Goal: Browse casually

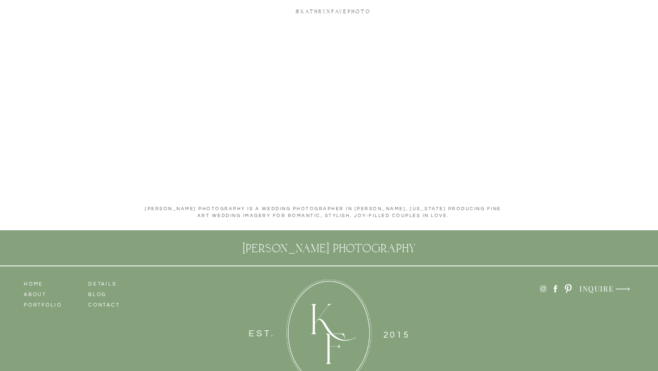
scroll to position [4364, 0]
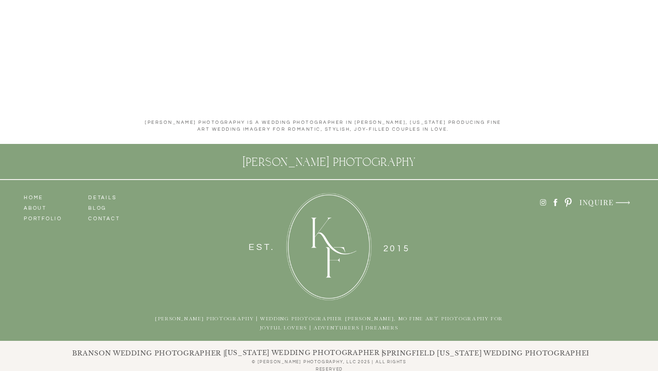
click at [44, 220] on h3 "portfolio" at bounding box center [50, 217] width 52 height 8
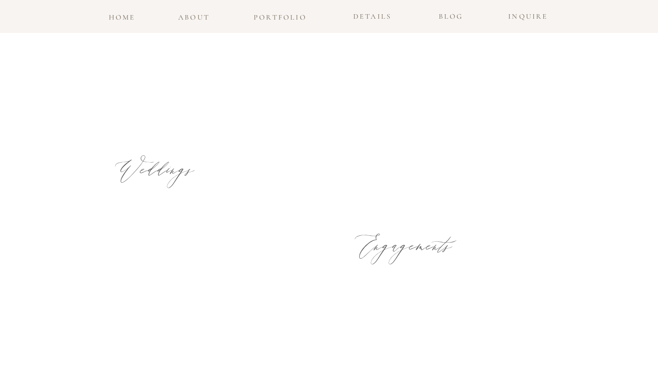
scroll to position [494, 0]
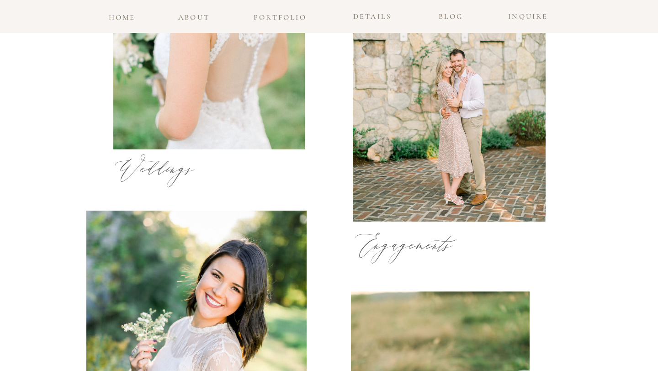
click at [162, 171] on h3 "Weddings" at bounding box center [164, 163] width 100 height 16
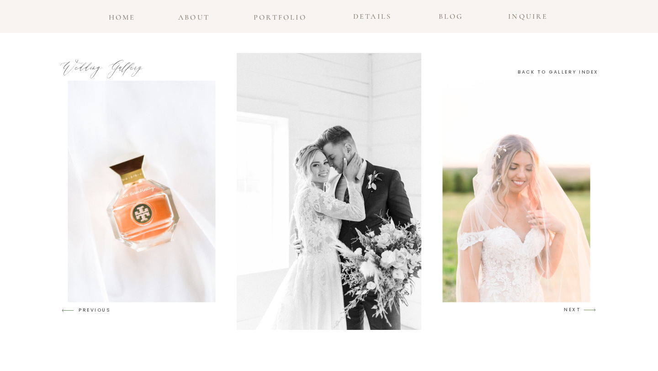
scroll to position [967, 0]
click at [576, 313] on h3 "NEXT" at bounding box center [572, 310] width 17 height 8
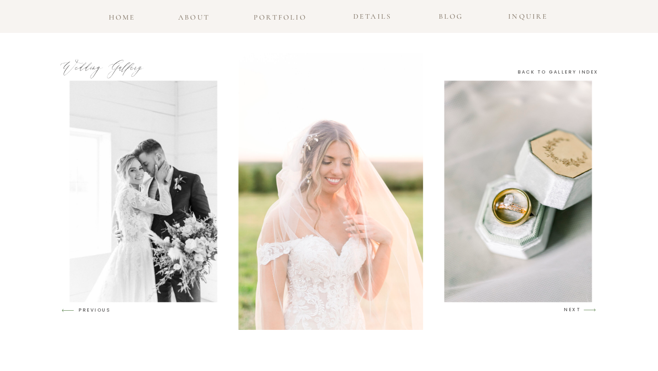
click at [576, 313] on h3 "NEXT" at bounding box center [572, 310] width 17 height 8
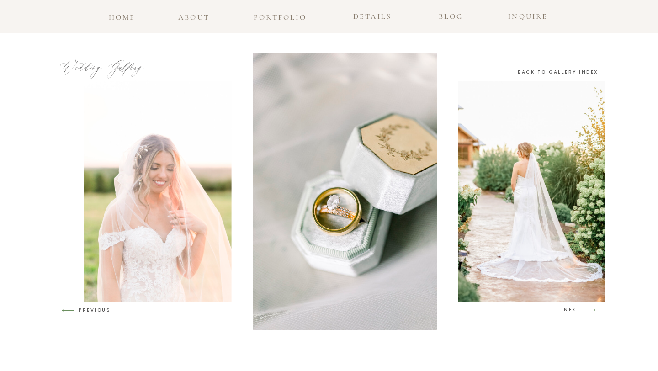
click at [576, 313] on h3 "NEXT" at bounding box center [572, 310] width 17 height 8
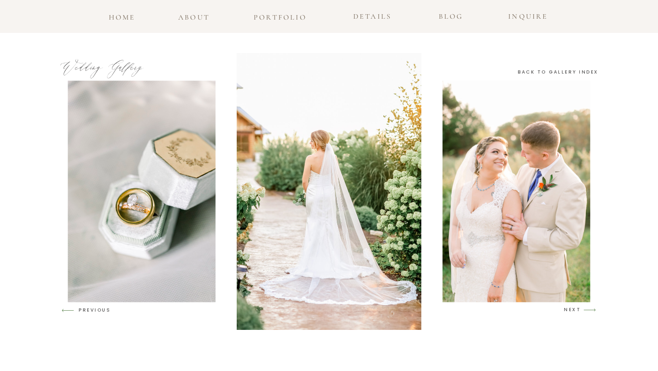
click at [576, 313] on h3 "NEXT" at bounding box center [572, 310] width 17 height 8
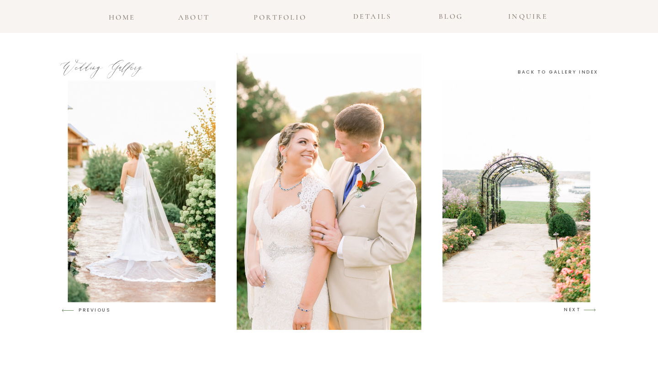
click at [576, 312] on h3 "NEXT" at bounding box center [572, 310] width 17 height 8
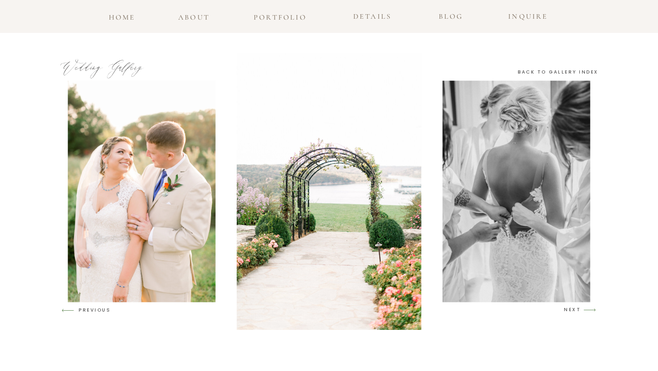
click at [576, 312] on h3 "NEXT" at bounding box center [572, 310] width 17 height 8
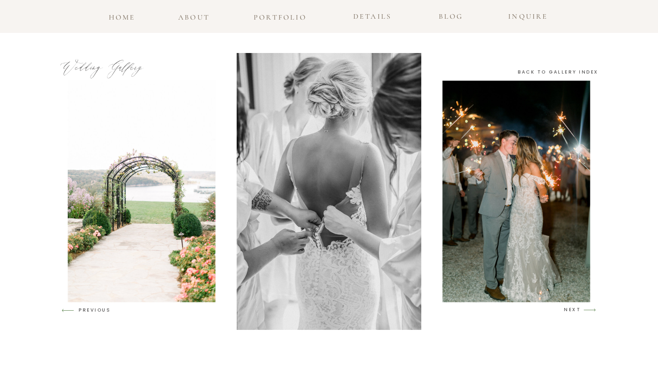
click at [576, 312] on h3 "NEXT" at bounding box center [572, 310] width 17 height 8
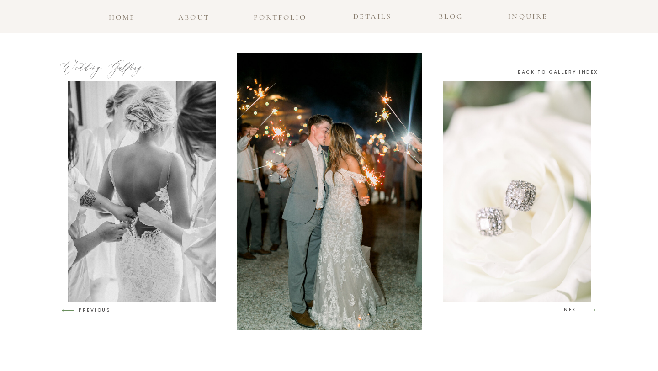
click at [576, 312] on h3 "NEXT" at bounding box center [572, 310] width 17 height 8
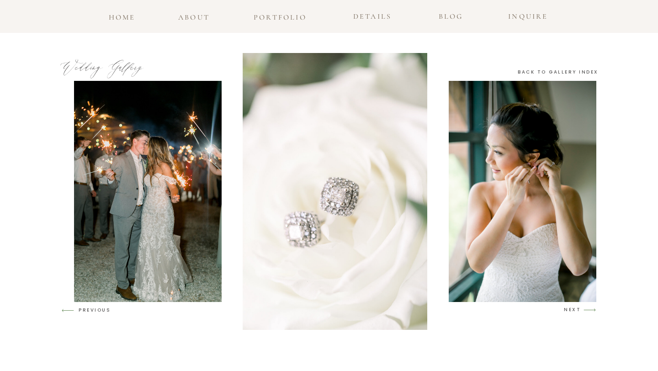
click at [576, 312] on h3 "NEXT" at bounding box center [572, 310] width 17 height 8
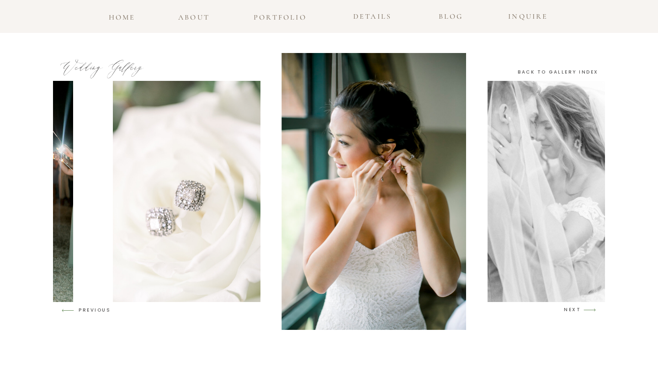
click at [576, 312] on h3 "NEXT" at bounding box center [572, 310] width 17 height 8
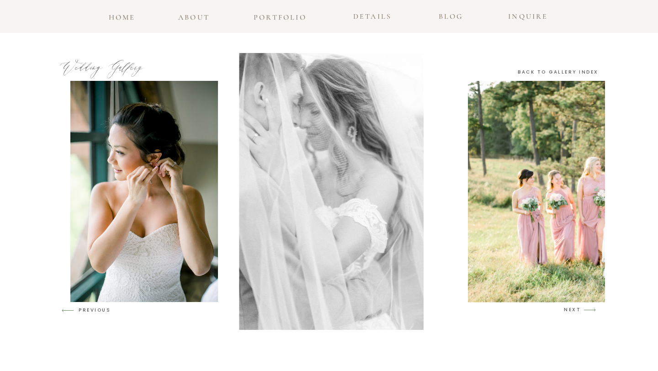
click at [576, 312] on h3 "NEXT" at bounding box center [572, 310] width 17 height 8
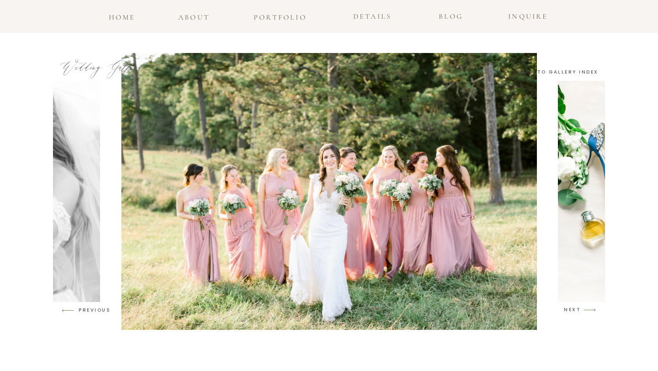
click at [576, 312] on h3 "NEXT" at bounding box center [572, 310] width 17 height 8
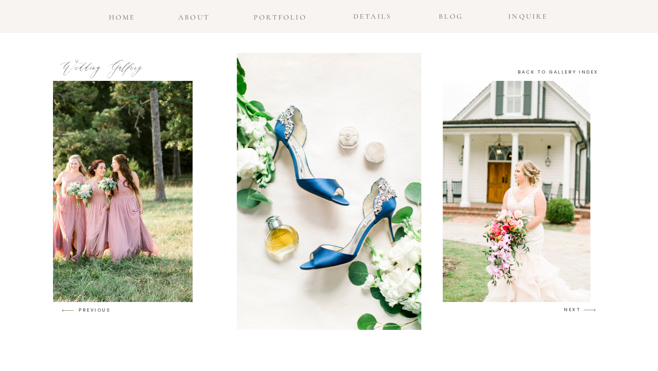
click at [576, 312] on h3 "NEXT" at bounding box center [572, 310] width 17 height 8
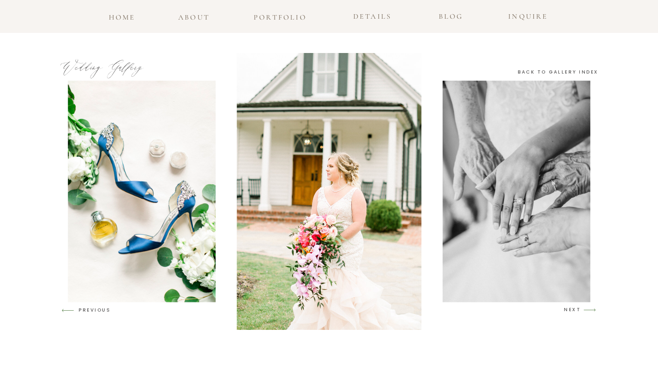
click at [576, 312] on h3 "NEXT" at bounding box center [572, 310] width 17 height 8
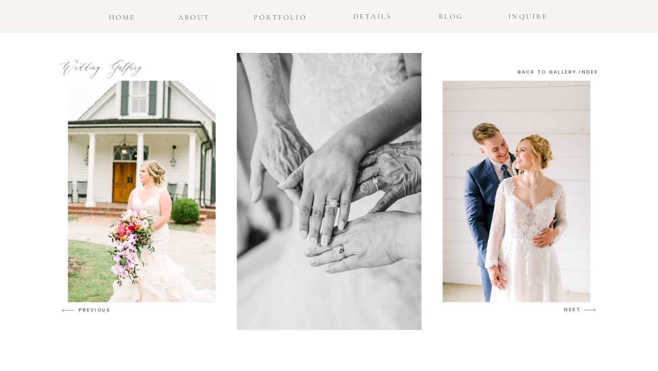
click at [576, 312] on h3 "NEXT" at bounding box center [572, 310] width 17 height 8
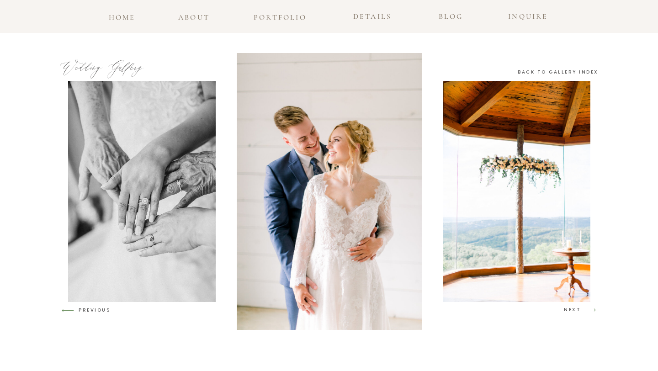
click at [576, 312] on h3 "NEXT" at bounding box center [572, 310] width 17 height 8
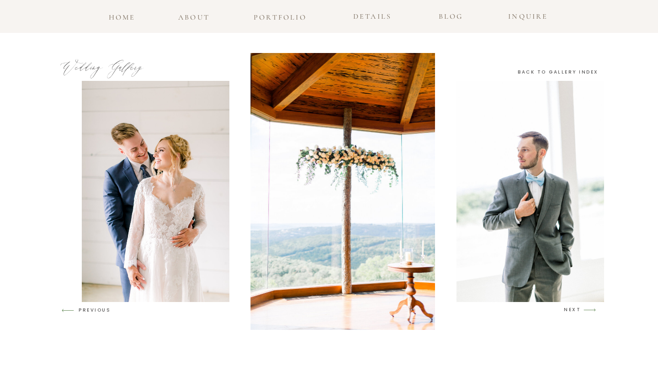
click at [576, 312] on h3 "NEXT" at bounding box center [572, 310] width 17 height 8
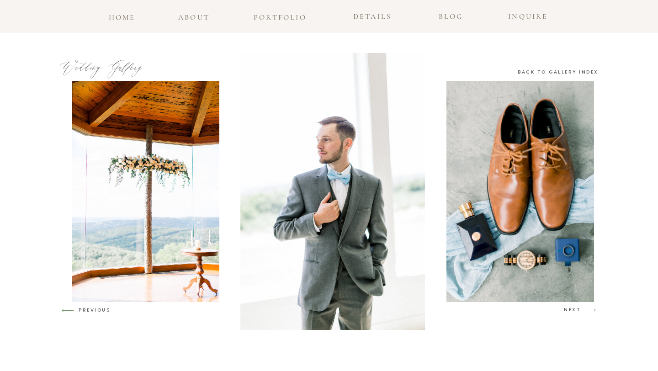
click at [576, 312] on h3 "NEXT" at bounding box center [572, 310] width 17 height 8
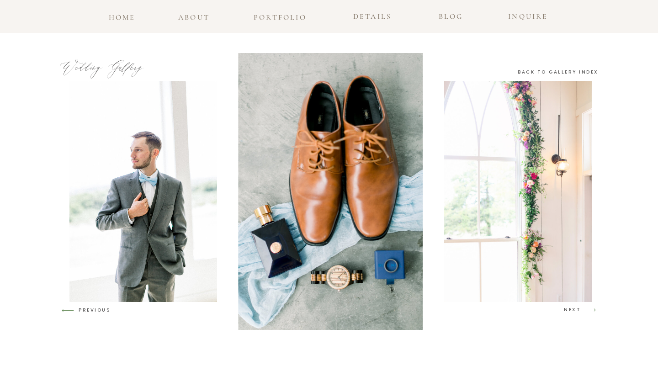
click at [576, 312] on h3 "NEXT" at bounding box center [572, 310] width 17 height 8
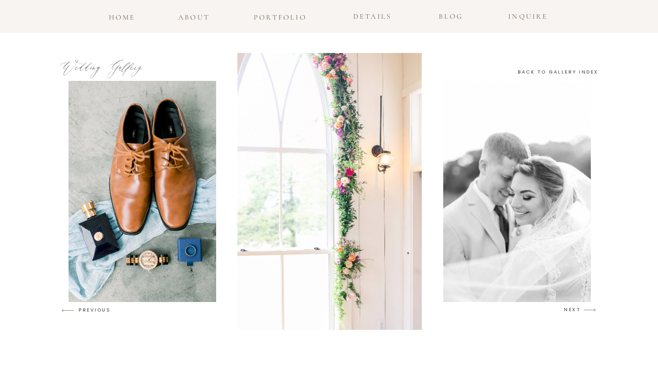
click at [576, 312] on h3 "NEXT" at bounding box center [572, 310] width 17 height 8
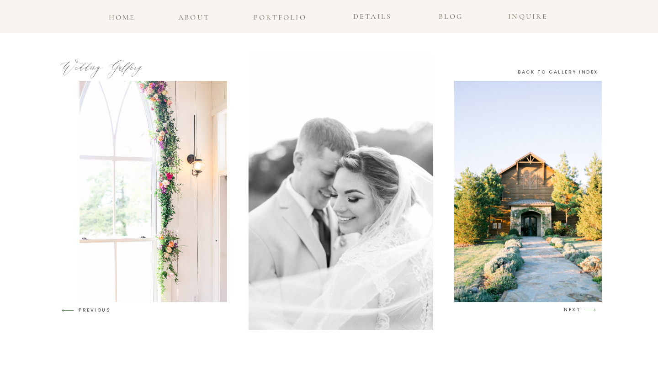
click at [576, 312] on h3 "NEXT" at bounding box center [572, 310] width 17 height 8
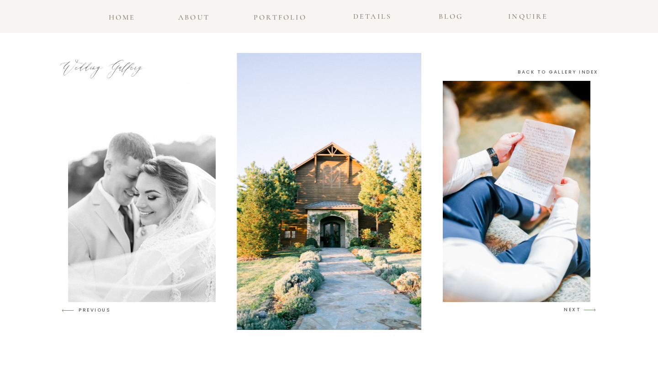
click at [576, 312] on h3 "NEXT" at bounding box center [572, 310] width 17 height 8
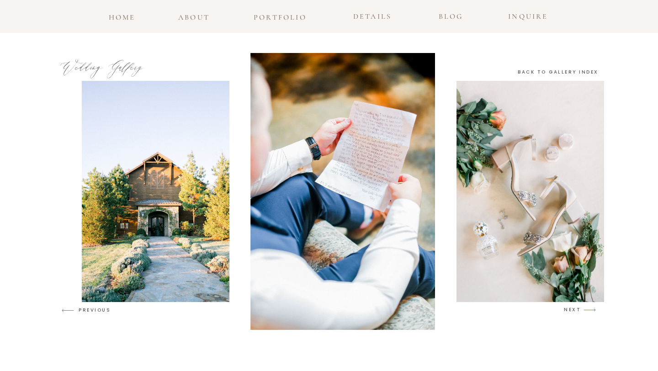
click at [576, 312] on h3 "NEXT" at bounding box center [572, 310] width 17 height 8
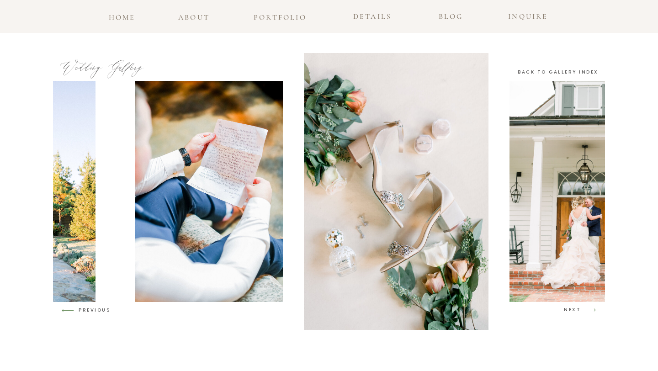
click at [576, 312] on h3 "NEXT" at bounding box center [572, 310] width 17 height 8
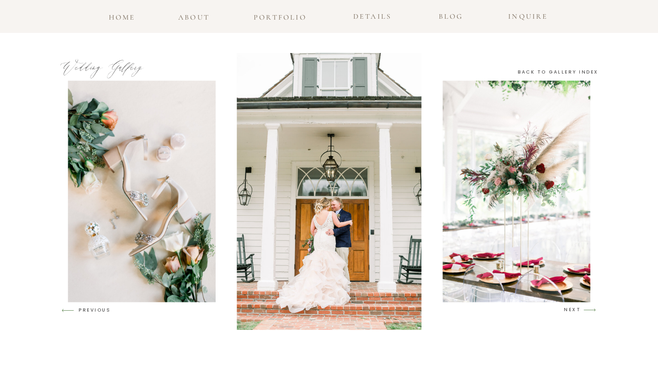
click at [576, 312] on h3 "NEXT" at bounding box center [572, 310] width 17 height 8
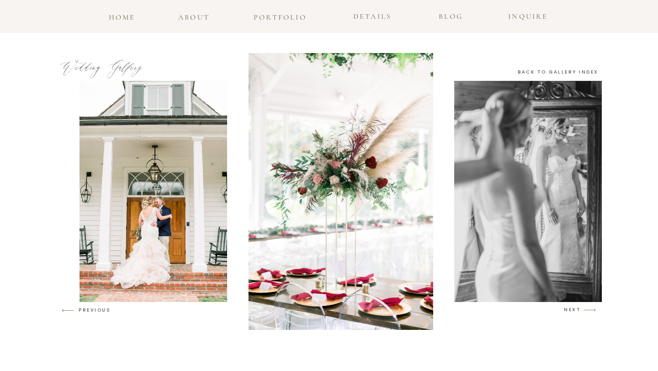
click at [576, 312] on h3 "NEXT" at bounding box center [572, 310] width 17 height 8
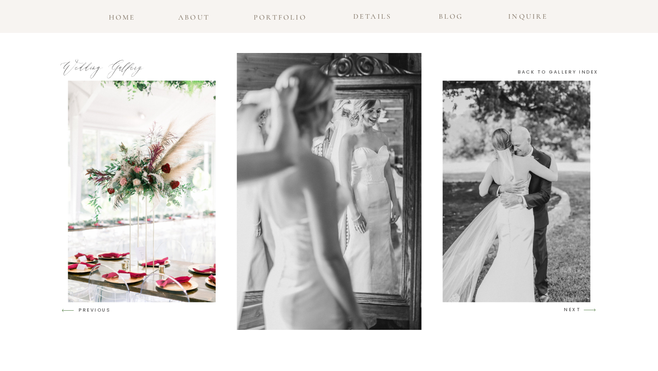
click at [576, 312] on h3 "NEXT" at bounding box center [572, 310] width 17 height 8
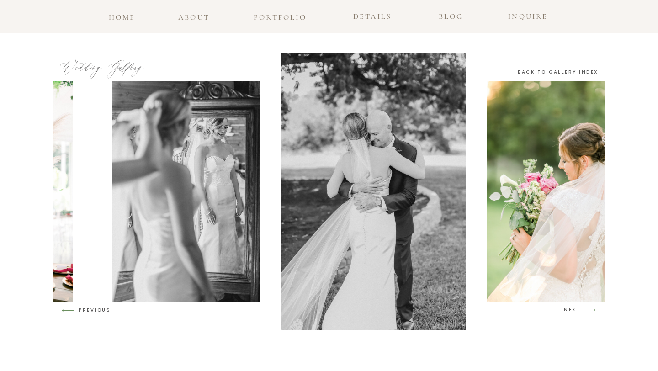
click at [576, 312] on h3 "NEXT" at bounding box center [572, 310] width 17 height 8
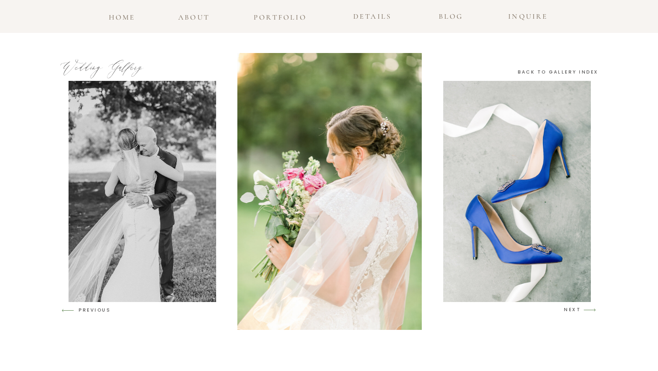
click at [576, 312] on h3 "NEXT" at bounding box center [572, 310] width 17 height 8
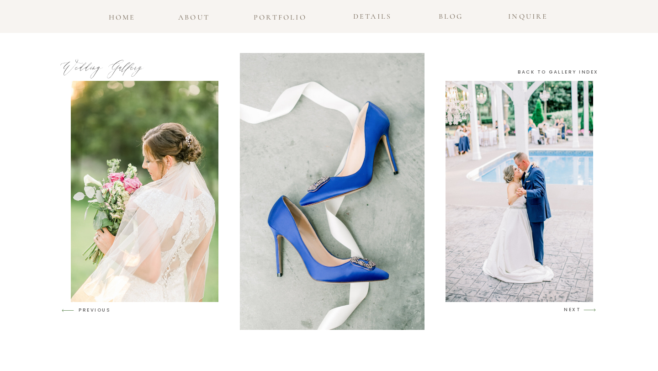
click at [576, 312] on h3 "NEXT" at bounding box center [572, 310] width 17 height 8
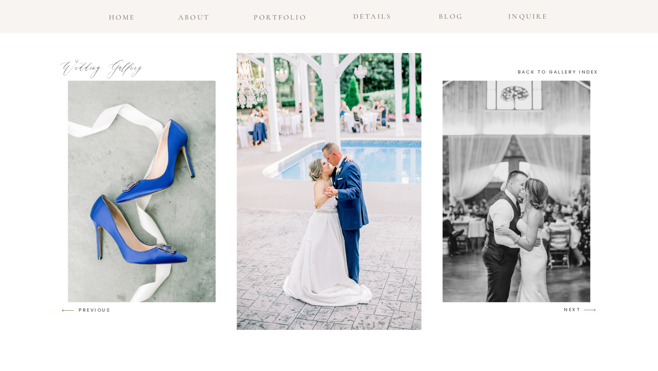
click at [576, 312] on h3 "NEXT" at bounding box center [572, 310] width 17 height 8
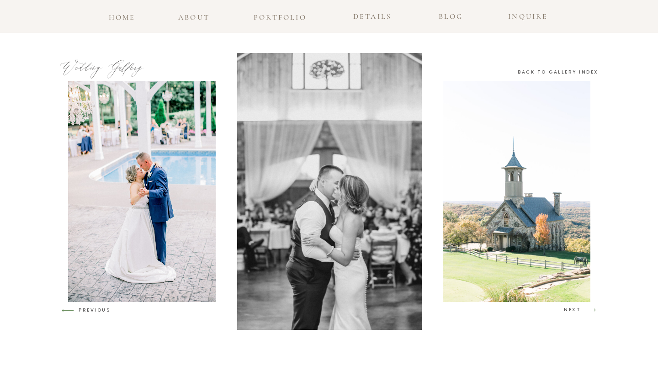
click at [576, 312] on h3 "NEXT" at bounding box center [572, 310] width 17 height 8
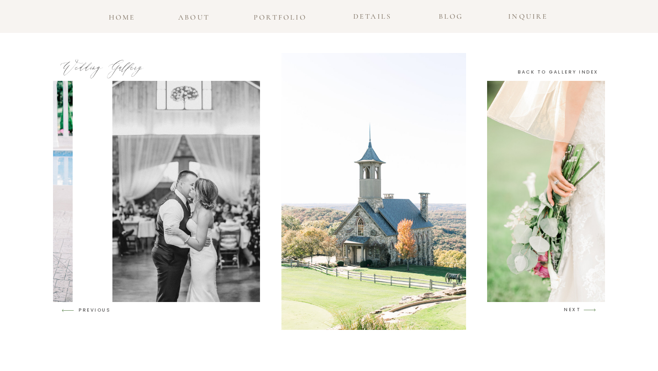
click at [576, 312] on h3 "NEXT" at bounding box center [572, 310] width 17 height 8
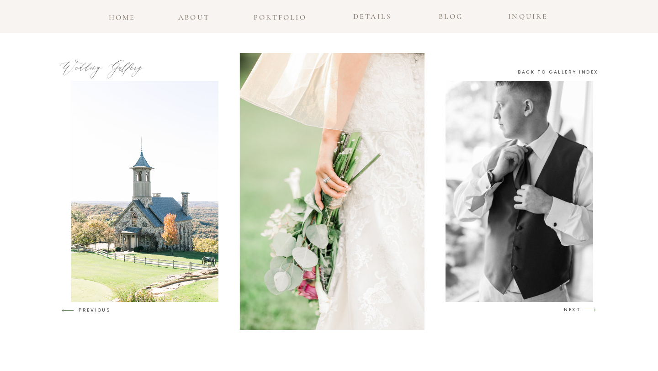
click at [576, 312] on h3 "NEXT" at bounding box center [572, 310] width 17 height 8
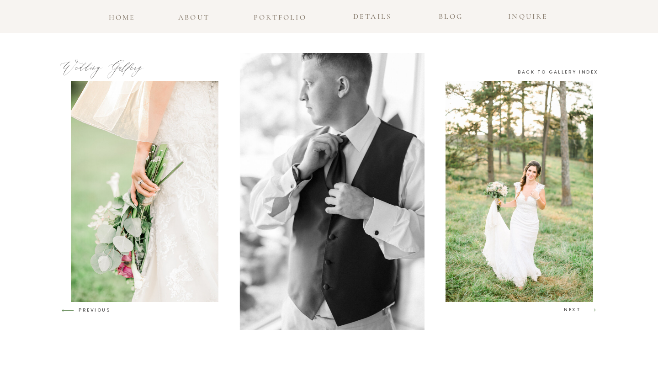
click at [576, 312] on h3 "NEXT" at bounding box center [572, 310] width 17 height 8
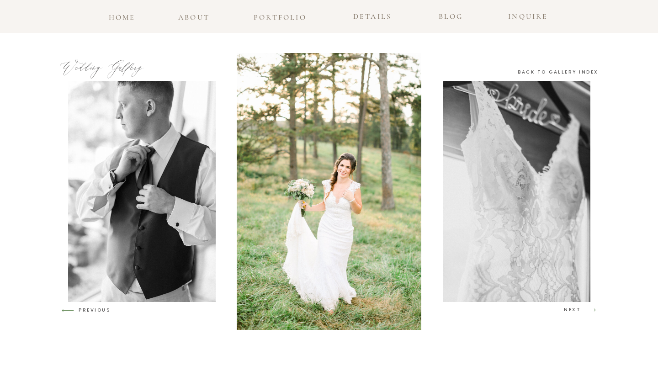
click at [576, 312] on h3 "NEXT" at bounding box center [572, 310] width 17 height 8
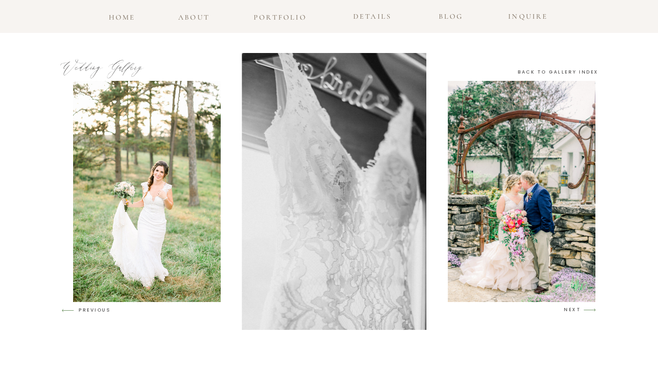
click at [576, 312] on h3 "NEXT" at bounding box center [572, 310] width 17 height 8
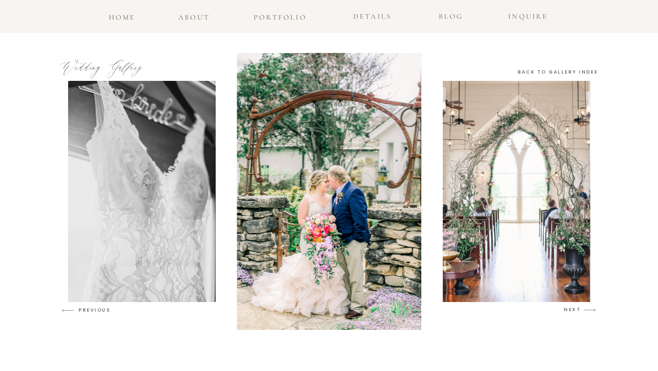
click at [576, 312] on h3 "NEXT" at bounding box center [572, 310] width 17 height 8
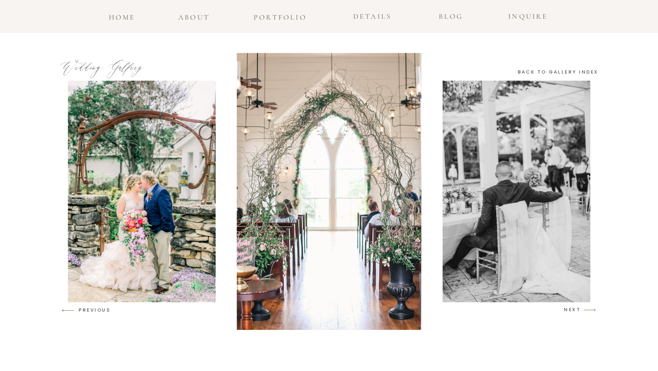
click at [576, 312] on h3 "NEXT" at bounding box center [572, 310] width 17 height 8
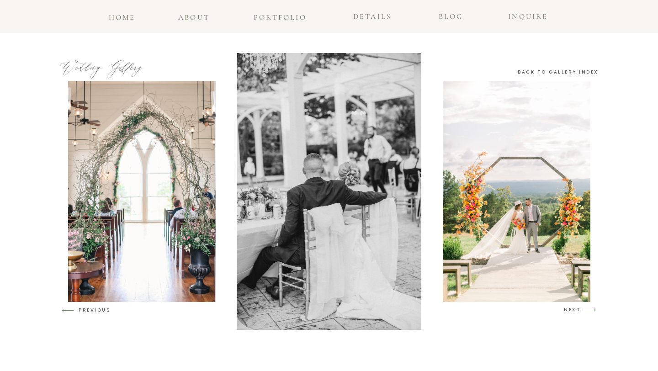
click at [576, 312] on h3 "NEXT" at bounding box center [572, 310] width 17 height 8
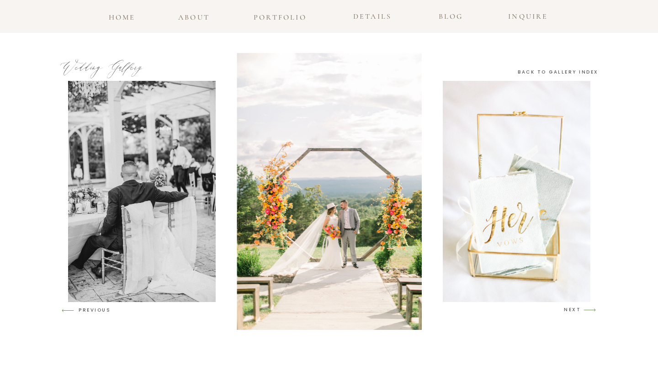
click at [576, 312] on h3 "NEXT" at bounding box center [572, 310] width 17 height 8
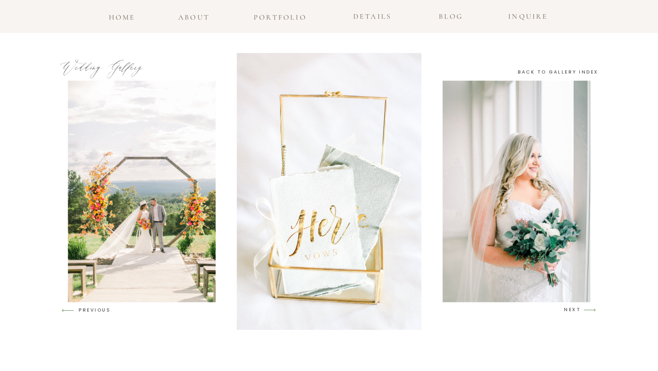
click at [577, 312] on h3 "NEXT" at bounding box center [572, 310] width 17 height 8
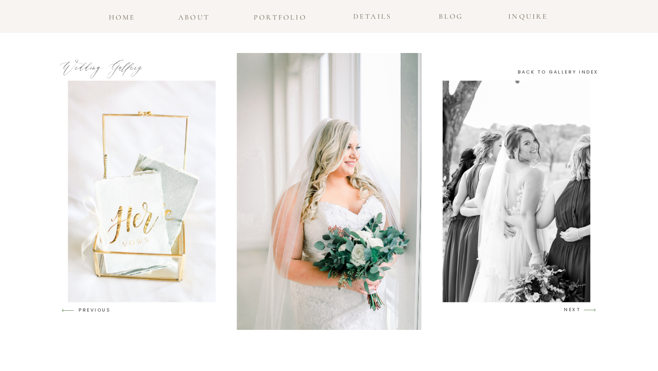
click at [577, 312] on h3 "NEXT" at bounding box center [572, 310] width 17 height 8
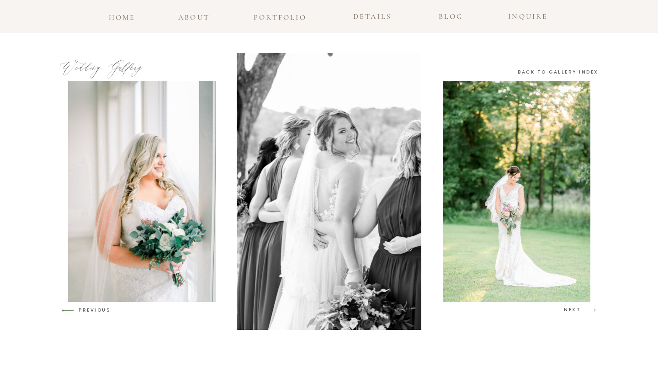
click at [577, 312] on h3 "NEXT" at bounding box center [572, 310] width 17 height 8
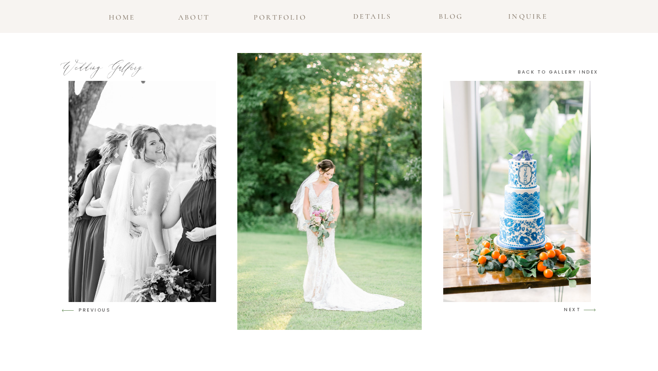
click at [577, 312] on h3 "NEXT" at bounding box center [572, 310] width 17 height 8
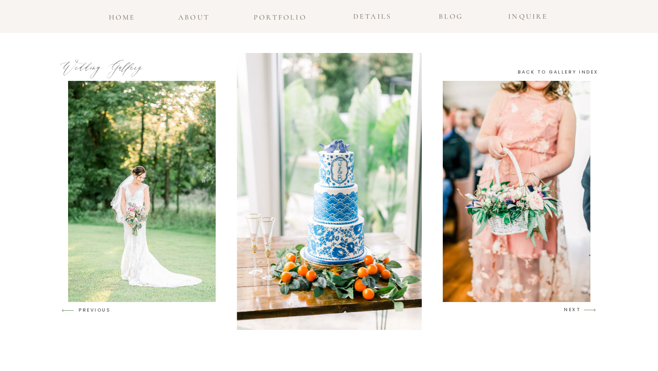
click at [577, 312] on h3 "NEXT" at bounding box center [572, 310] width 17 height 8
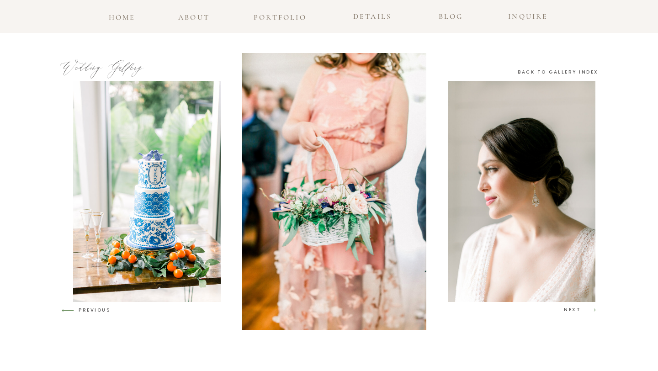
click at [577, 312] on h3 "NEXT" at bounding box center [572, 310] width 17 height 8
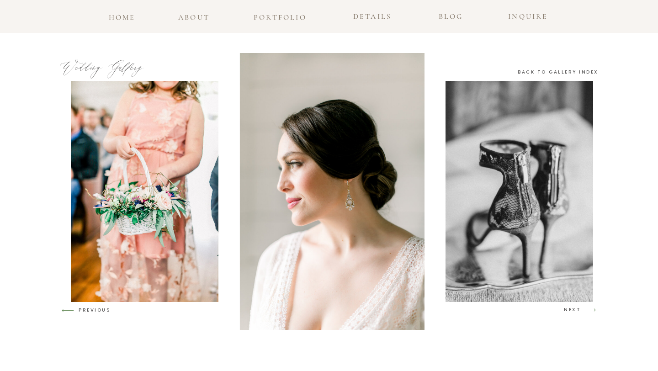
click at [577, 312] on h3 "NEXT" at bounding box center [572, 310] width 17 height 8
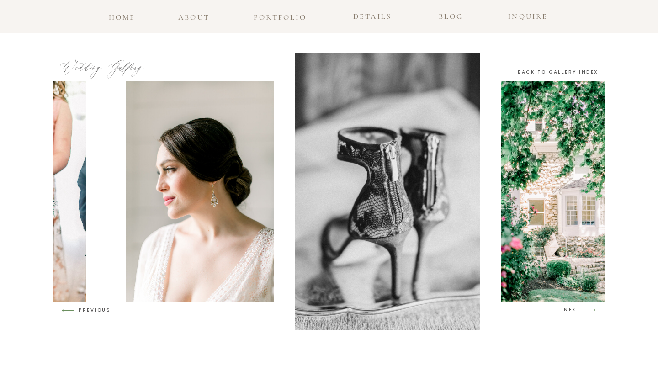
click at [577, 312] on h3 "NEXT" at bounding box center [572, 310] width 17 height 8
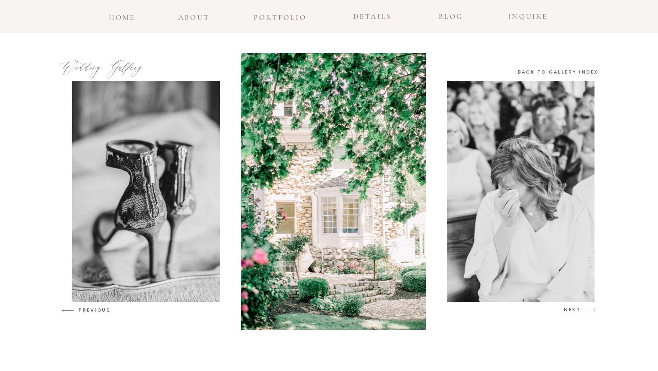
scroll to position [557, 0]
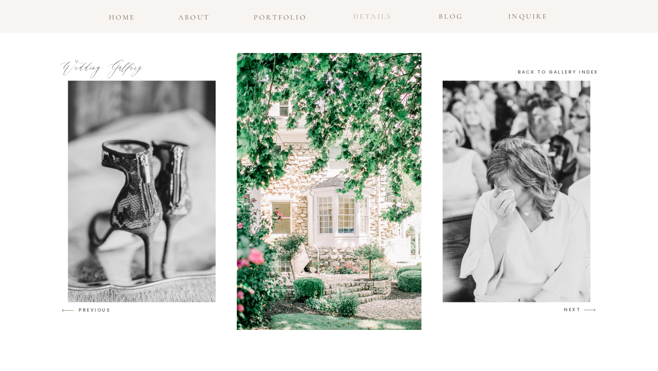
click at [363, 17] on h3 "details" at bounding box center [372, 16] width 48 height 13
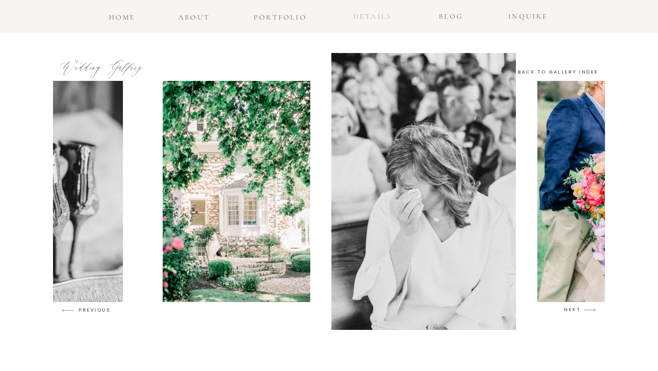
scroll to position [494, 0]
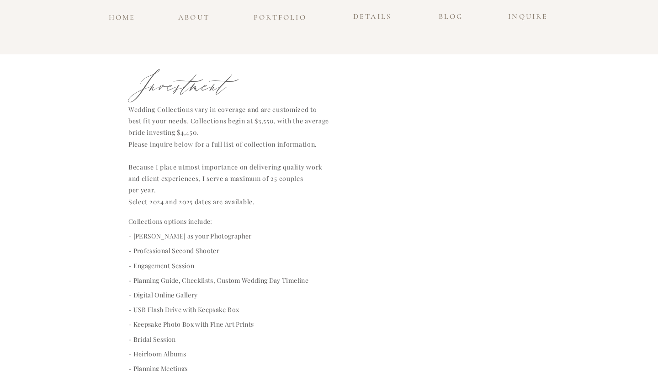
scroll to position [1096, 0]
